Goal: Go to known website: Go to known website

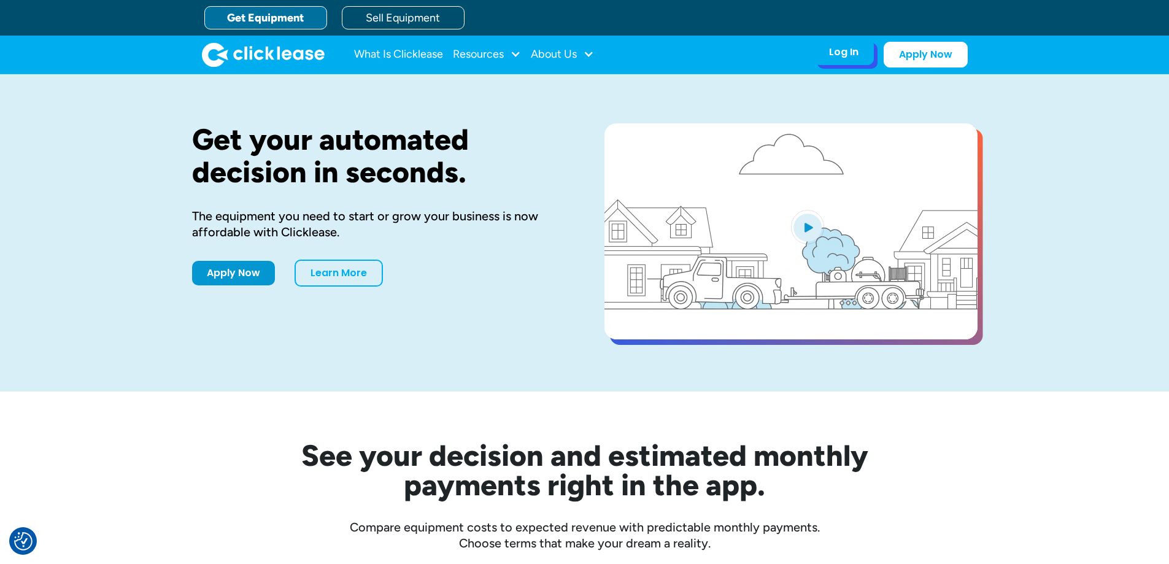
click at [842, 56] on div "Log In" at bounding box center [843, 52] width 29 height 12
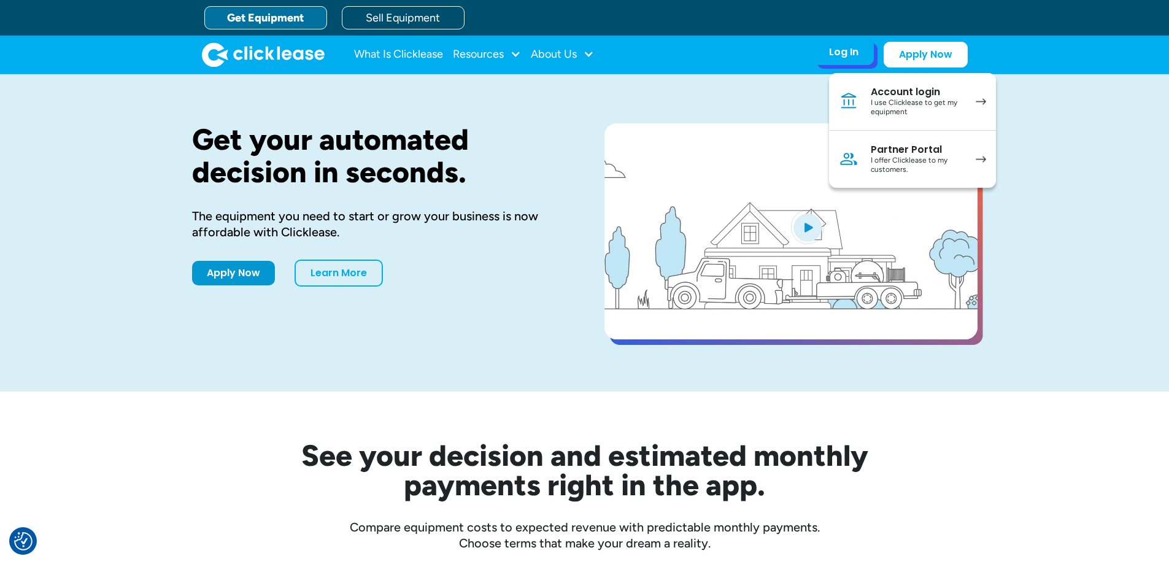
click at [901, 109] on div "I use Clicklease to get my equipment" at bounding box center [917, 107] width 93 height 19
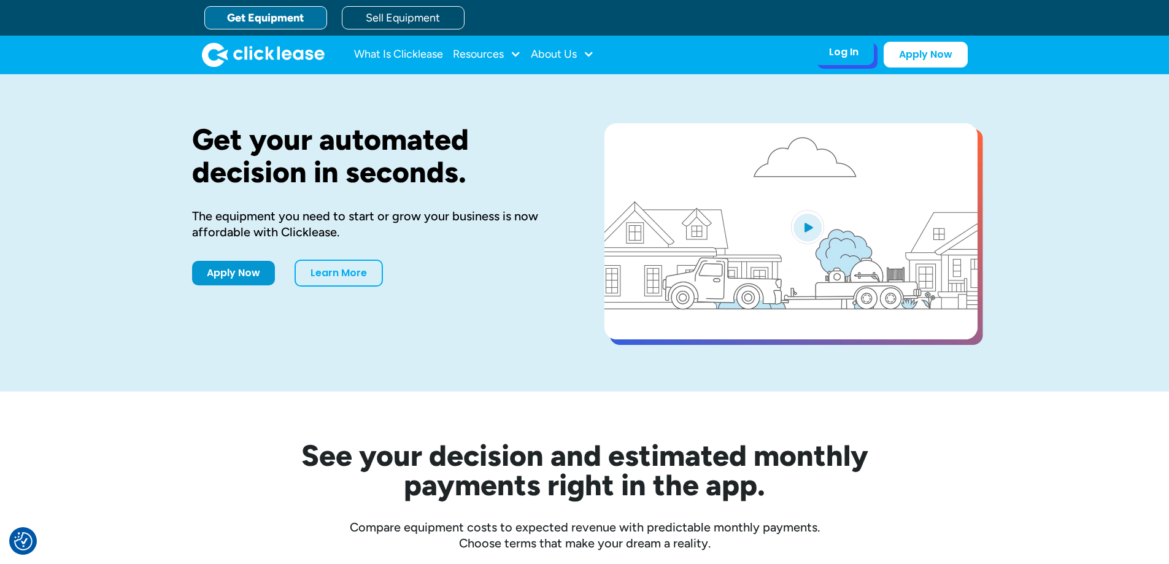
click at [846, 47] on div "Log In" at bounding box center [843, 52] width 29 height 12
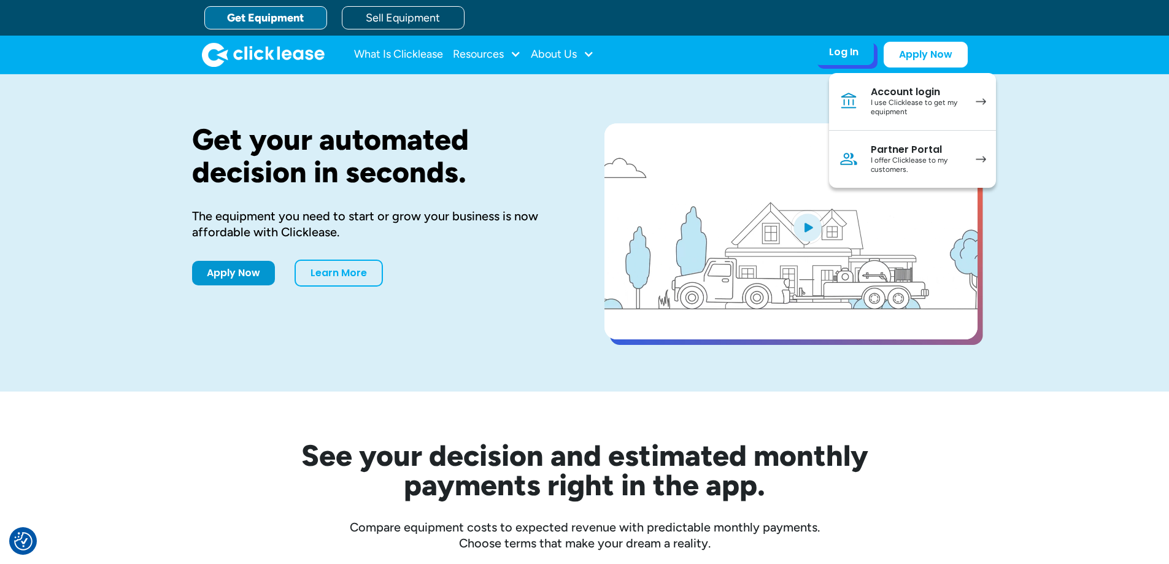
click at [895, 160] on div "I offer Clicklease to my customers." at bounding box center [917, 165] width 93 height 19
